Goal: Go to known website: Access a specific website the user already knows

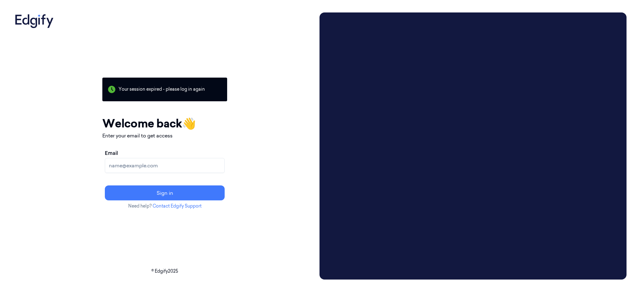
click at [169, 162] on input "Email" at bounding box center [165, 165] width 120 height 15
type input "[EMAIL_ADDRESS][DOMAIN_NAME]"
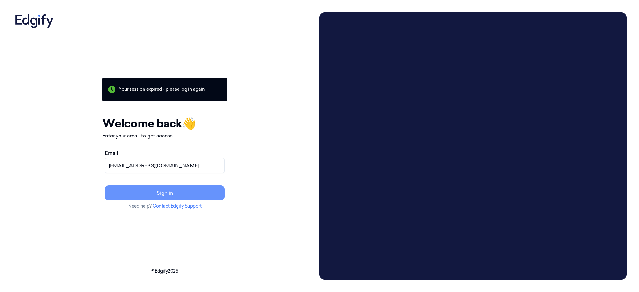
click at [167, 199] on button "Sign in" at bounding box center [165, 193] width 120 height 15
